Goal: Information Seeking & Learning: Learn about a topic

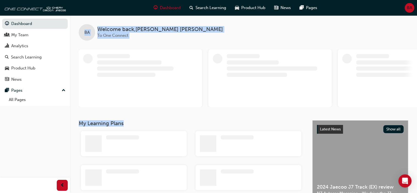
drag, startPoint x: 59, startPoint y: 170, endPoint x: 75, endPoint y: 197, distance: 31.3
click at [75, 192] on html "Your version of Internet Explorer is outdated and not supported. Please upgrade…" at bounding box center [208, 96] width 417 height 193
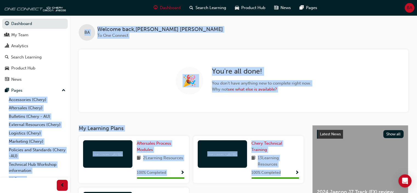
click at [115, 26] on span "Welcome back , [PERSON_NAME] [PERSON_NAME]" at bounding box center [160, 29] width 126 height 6
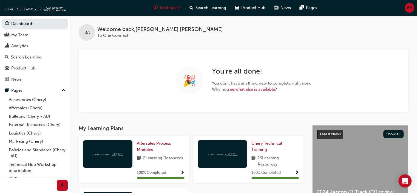
click at [104, 21] on div "BA Welcome back , [PERSON_NAME] [PERSON_NAME] To One Connect" at bounding box center [243, 27] width 347 height 25
click at [27, 118] on link "Bulletins (Chery - AU)" at bounding box center [37, 116] width 61 height 8
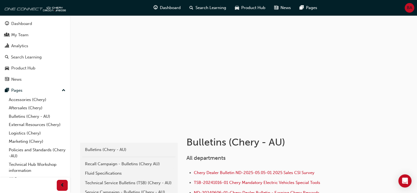
scroll to position [67, 0]
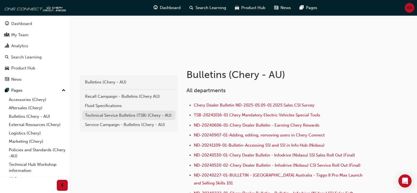
click at [116, 117] on div "Technical Service Bulletins (TSB) (Chery - AU)" at bounding box center [129, 115] width 88 height 6
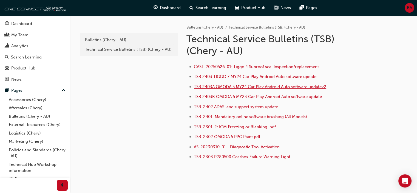
click at [235, 85] on span "TSB 2403A OMODA 5 MY24 Car Play Android Auto software updatev2" at bounding box center [260, 86] width 132 height 5
